Goal: Information Seeking & Learning: Learn about a topic

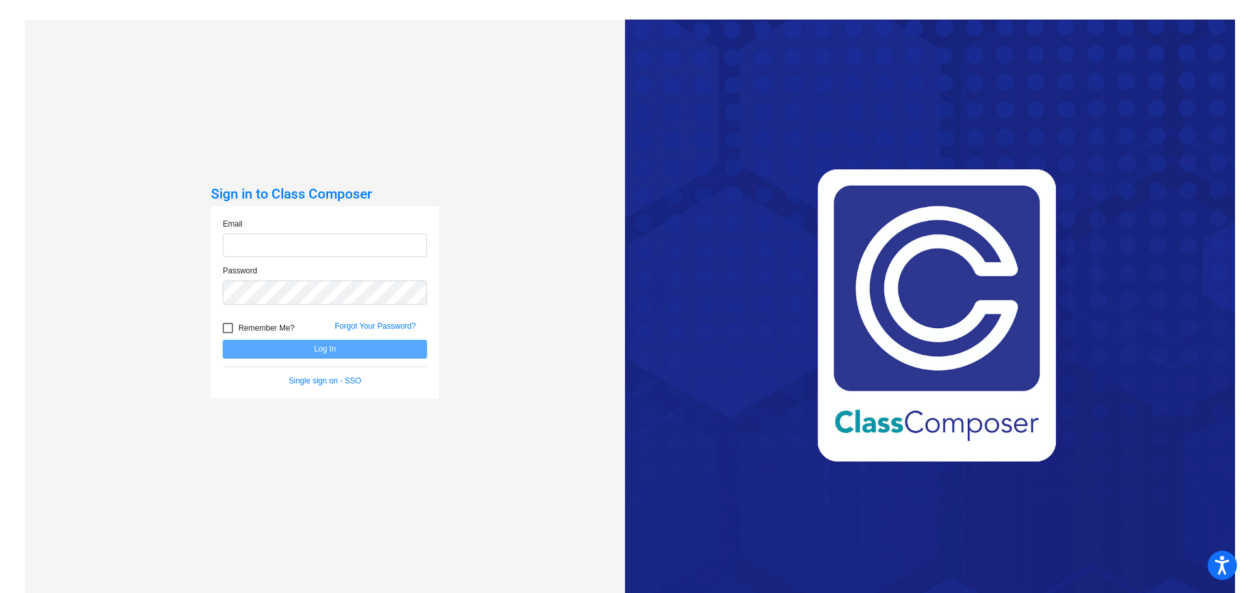
type input "[EMAIL_ADDRESS][DOMAIN_NAME]"
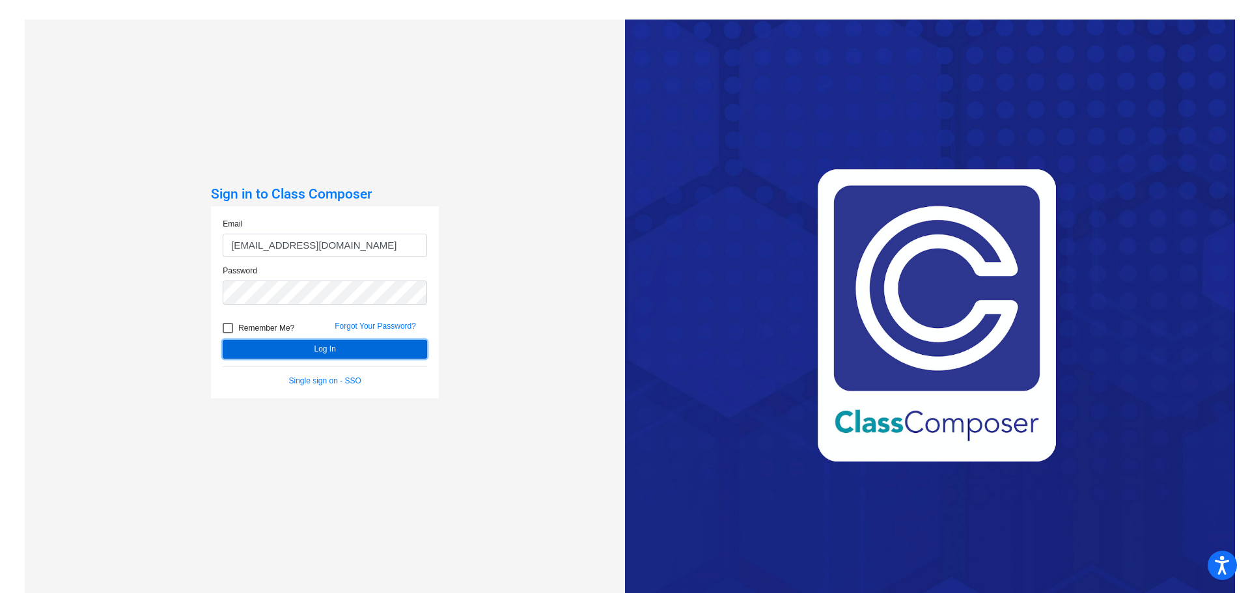
click at [326, 358] on button "Log In" at bounding box center [325, 349] width 204 height 19
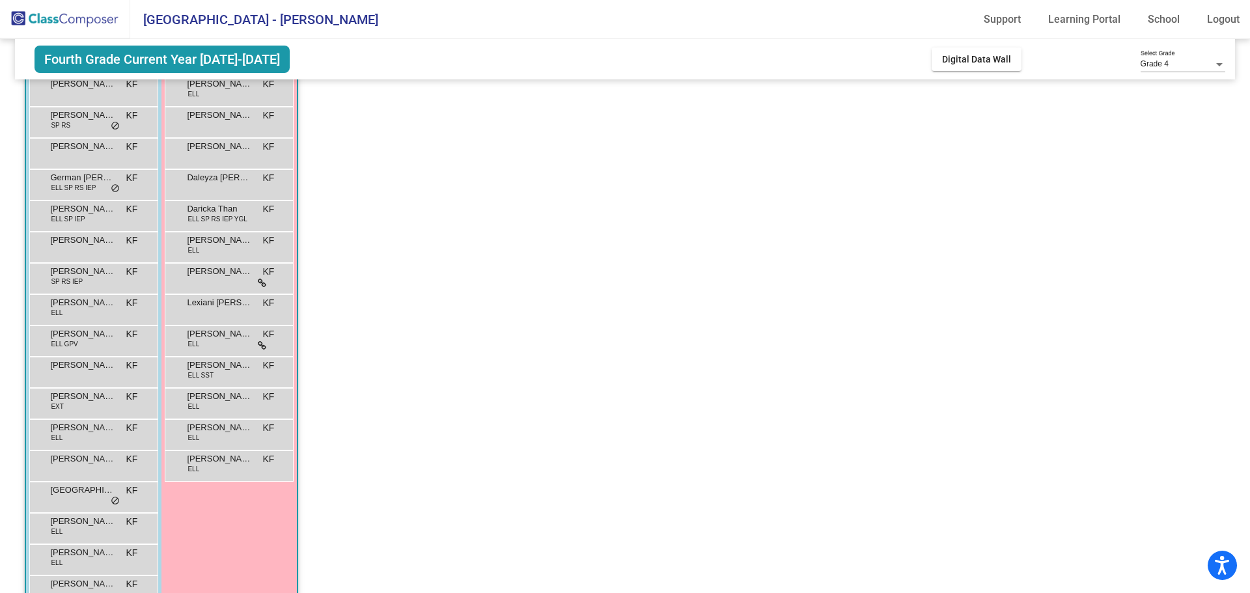
scroll to position [230, 0]
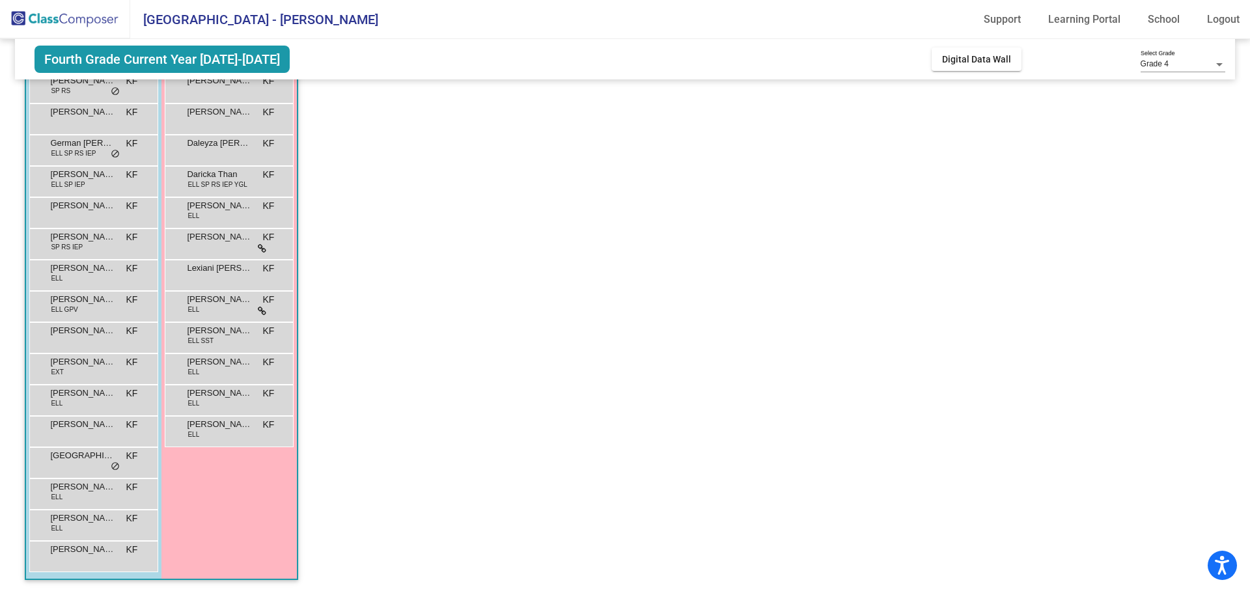
click at [76, 493] on span "[PERSON_NAME]" at bounding box center [82, 486] width 65 height 13
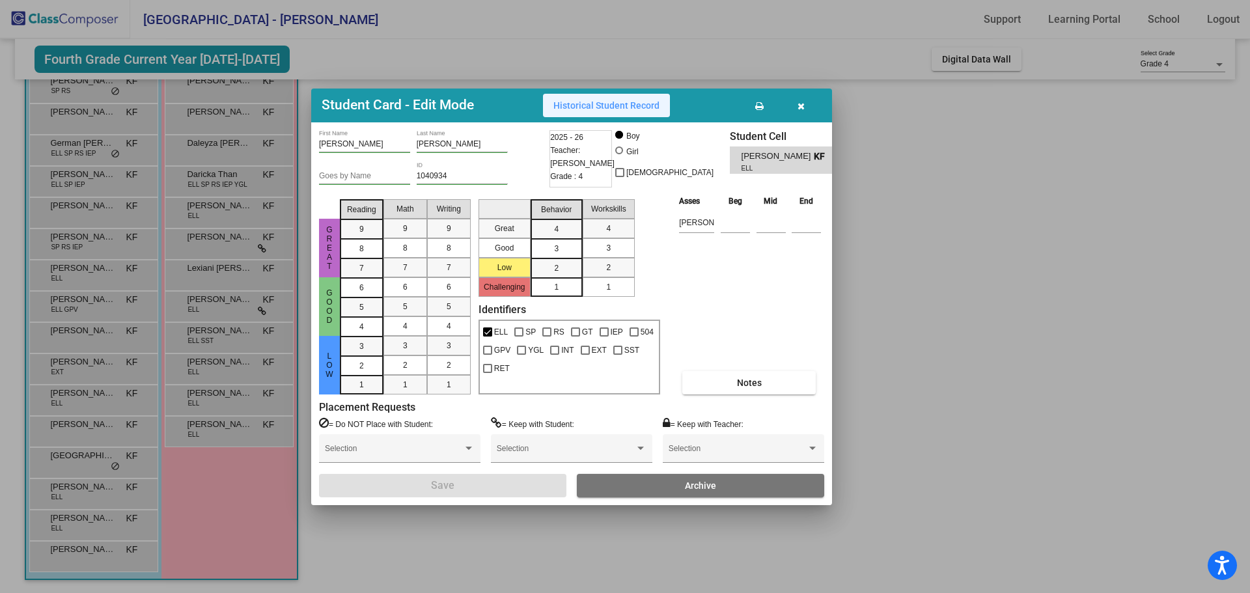
click at [643, 109] on span "Historical Student Record" at bounding box center [606, 105] width 106 height 10
click at [798, 108] on icon "button" at bounding box center [801, 106] width 7 height 9
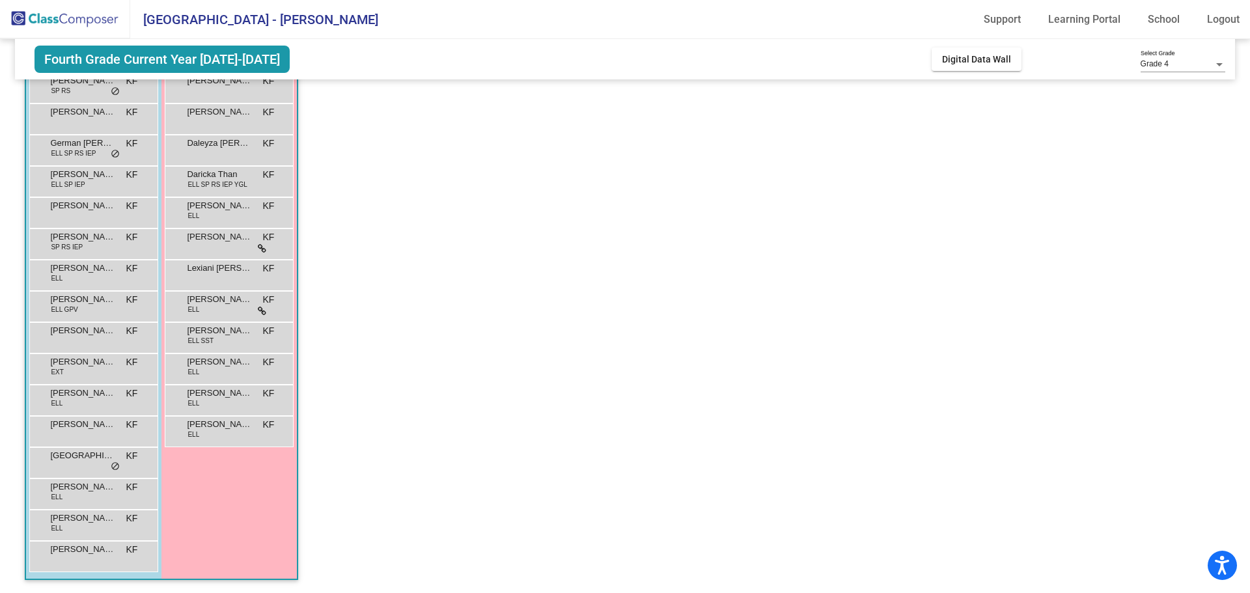
click at [558, 300] on app-classroom "Class 1 picture_as_pdf [PERSON_NAME] Add Student First Name Last Name Student I…" at bounding box center [625, 243] width 1200 height 699
click at [221, 309] on div "[PERSON_NAME] [PERSON_NAME] lock do_not_disturb_alt" at bounding box center [229, 305] width 124 height 27
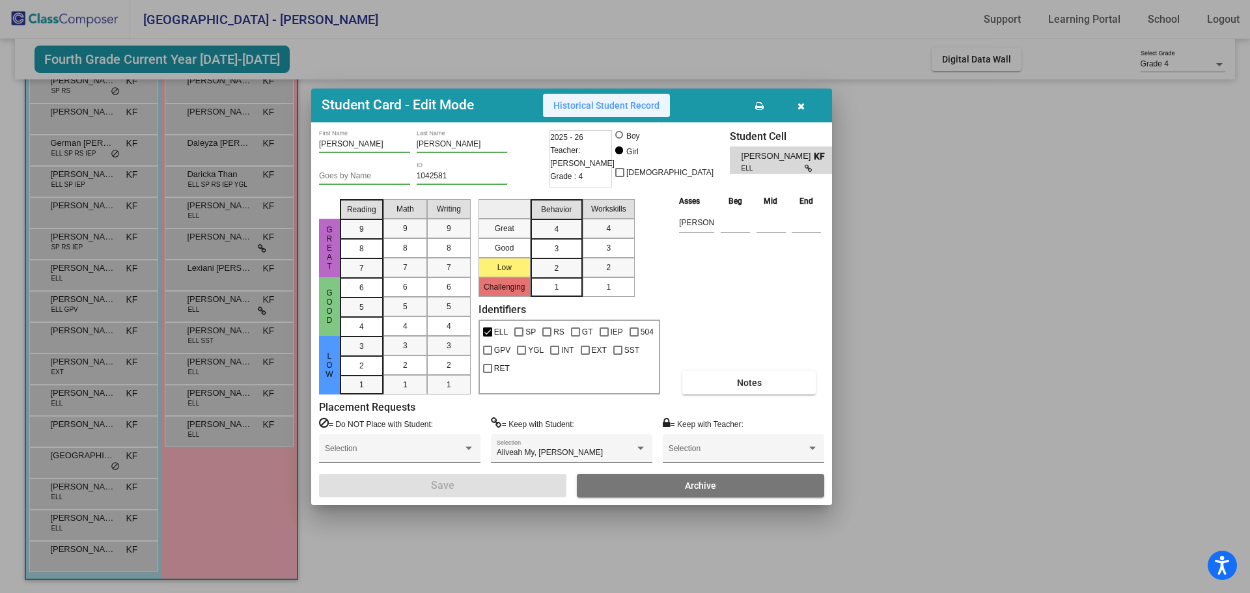
click at [647, 113] on button "Historical Student Record" at bounding box center [606, 105] width 127 height 23
click at [940, 194] on div at bounding box center [625, 296] width 1250 height 593
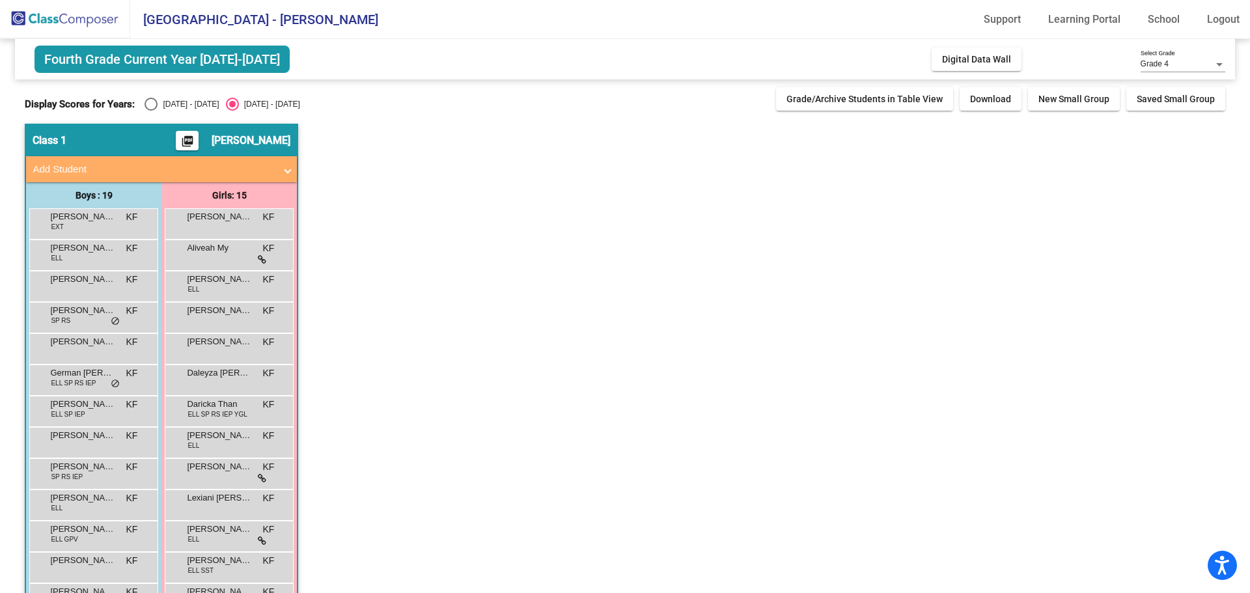
scroll to position [65, 0]
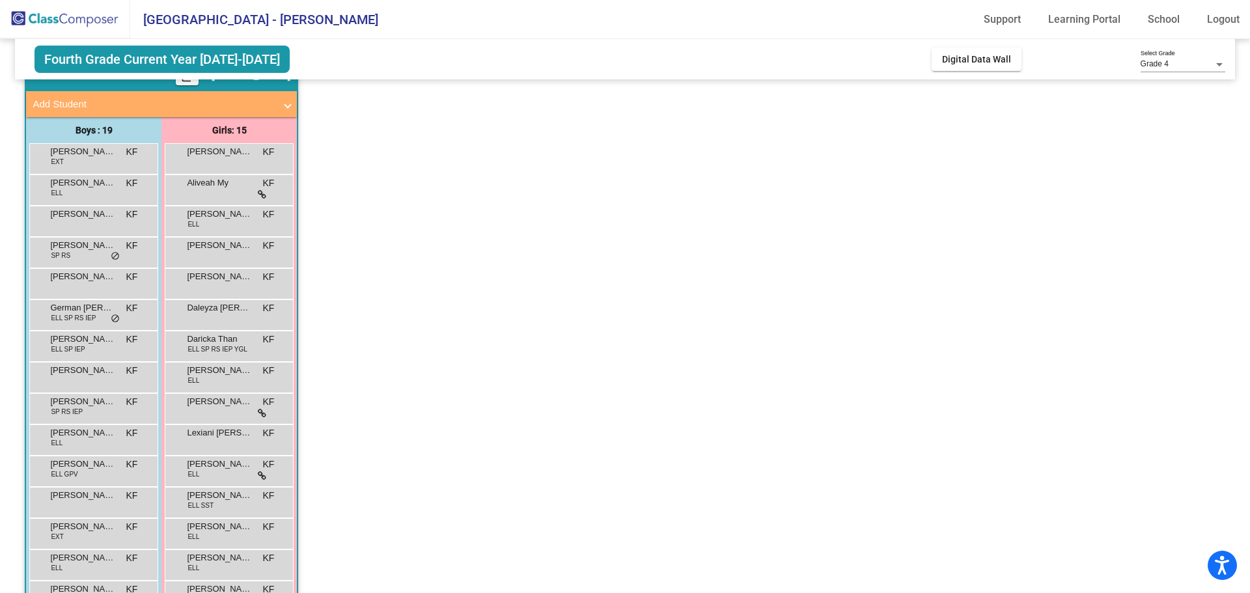
click at [113, 440] on div "[PERSON_NAME] [PERSON_NAME] lock do_not_disturb_alt" at bounding box center [92, 438] width 124 height 27
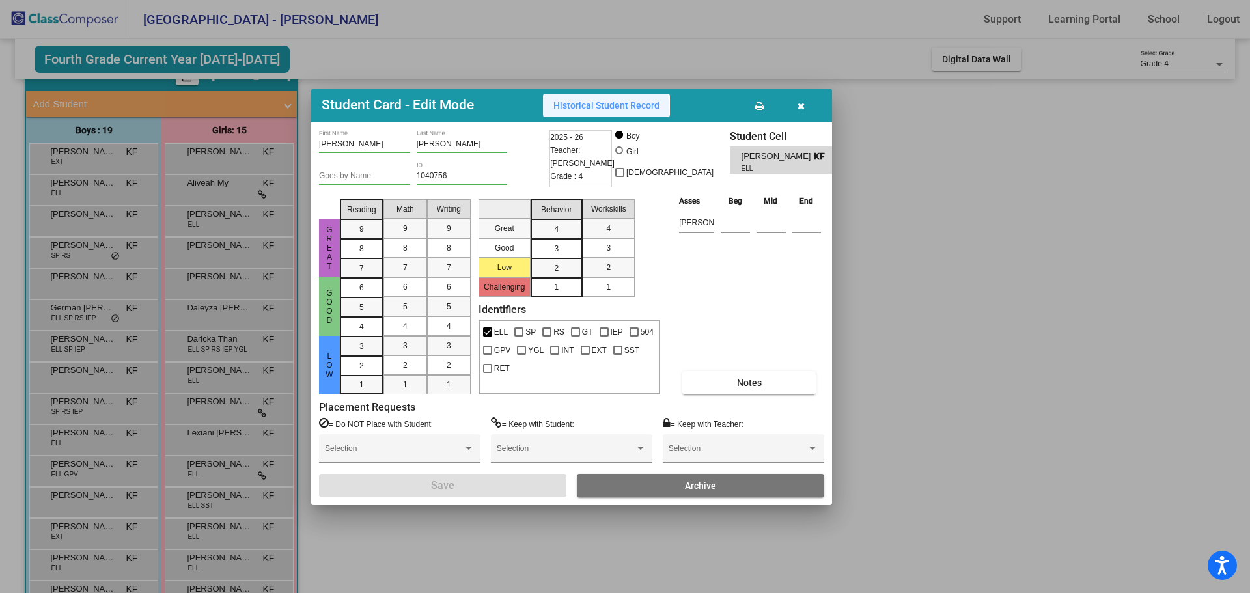
click at [606, 107] on span "Historical Student Record" at bounding box center [606, 105] width 106 height 10
click at [964, 331] on div at bounding box center [625, 296] width 1250 height 593
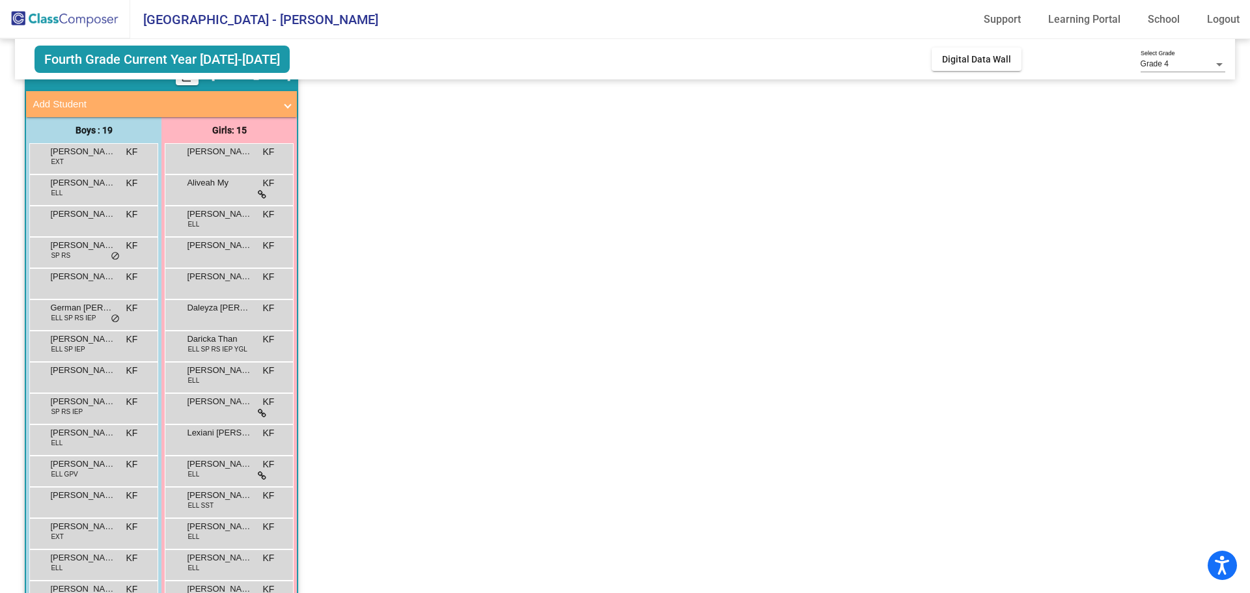
click at [88, 468] on span "[PERSON_NAME]" at bounding box center [82, 464] width 65 height 13
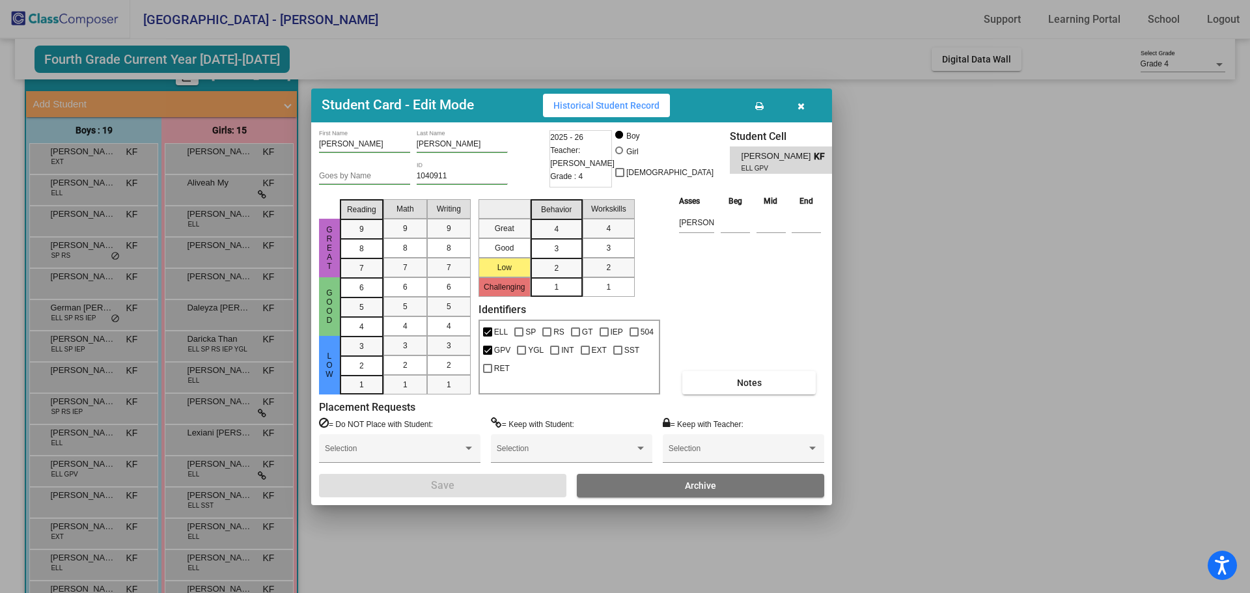
click at [623, 97] on button "Historical Student Record" at bounding box center [606, 105] width 127 height 23
